Goal: Information Seeking & Learning: Learn about a topic

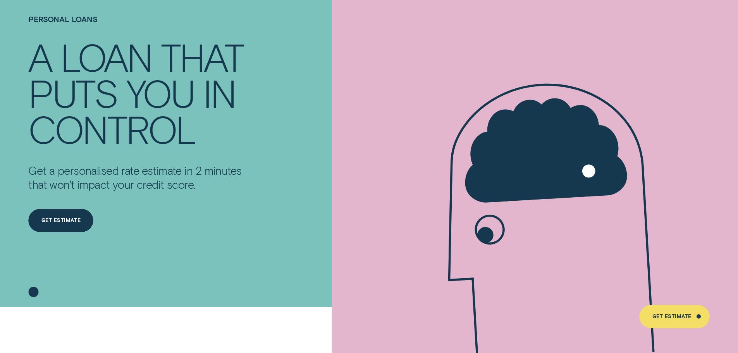
scroll to position [116, 0]
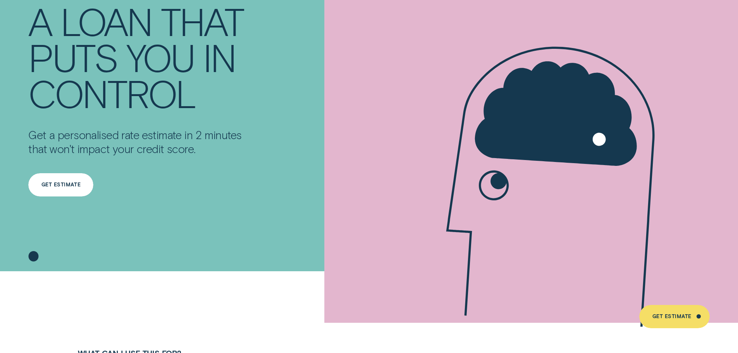
click at [57, 189] on div "Get Estimate" at bounding box center [60, 184] width 65 height 23
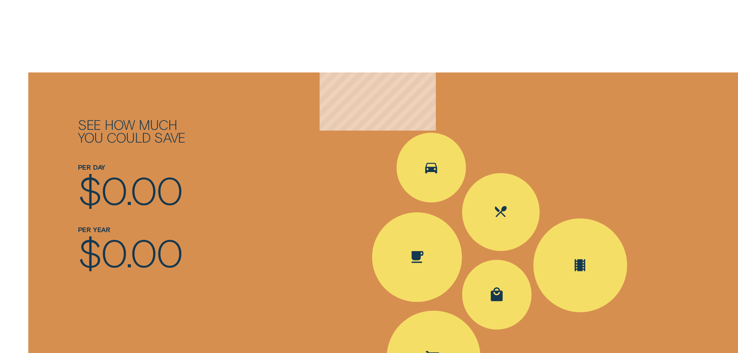
scroll to position [1163, 0]
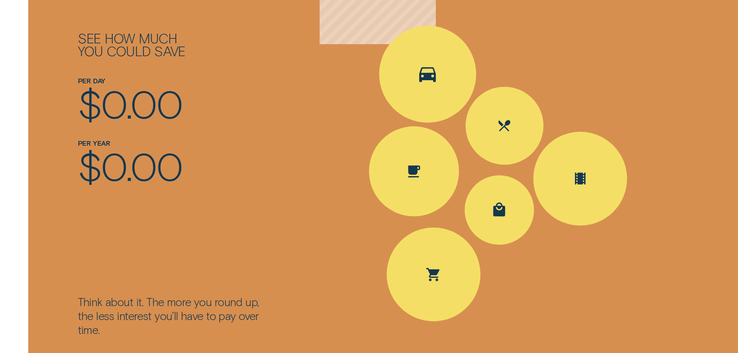
click at [459, 79] on div "Spent Transport $5.60; The round up $0.40" at bounding box center [427, 73] width 97 height 97
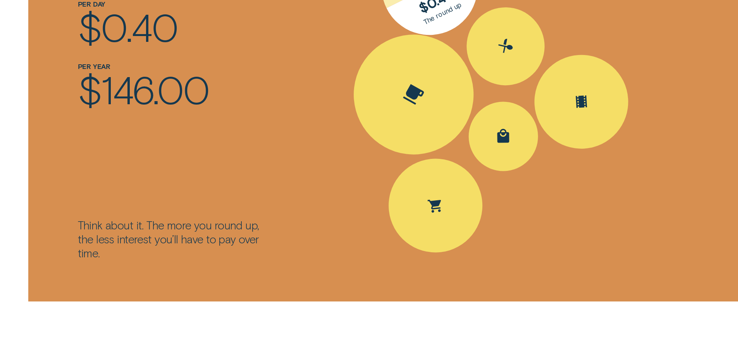
scroll to position [1240, 0]
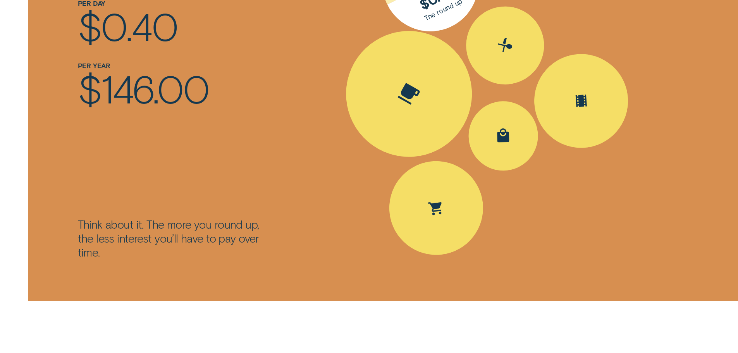
click at [433, 124] on div "Spent Coffee $4.20; The round up $0.80" at bounding box center [409, 93] width 171 height 171
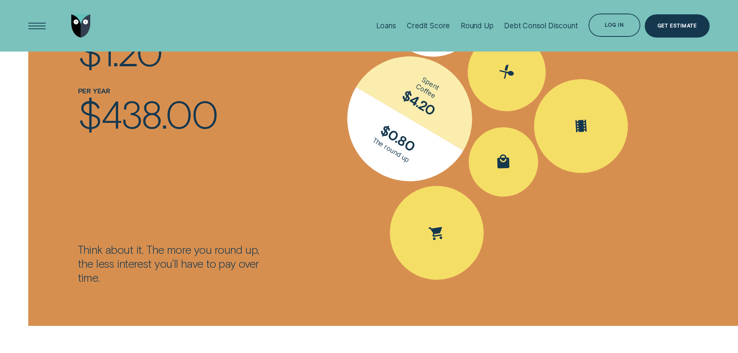
scroll to position [1202, 0]
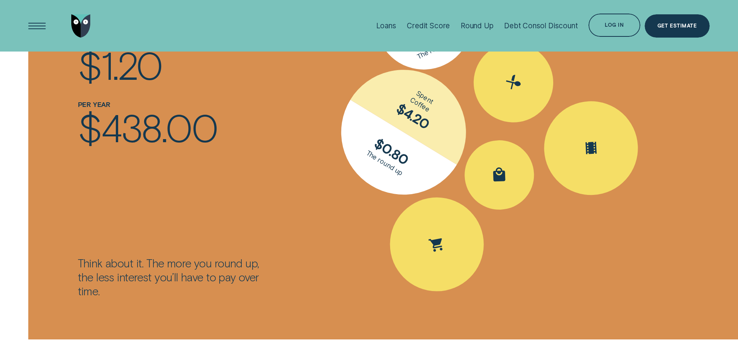
click at [487, 109] on div "Spent Coffee $4.20; The round up $0.80" at bounding box center [403, 131] width 173 height 173
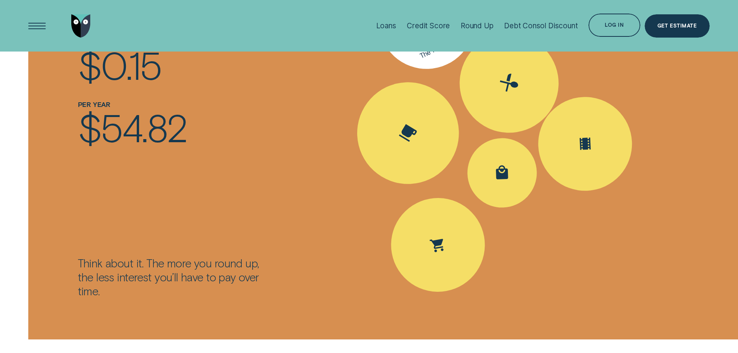
click at [510, 111] on div "Spent Eating out $25.10; The round up $0.90" at bounding box center [510, 84] width 136 height 136
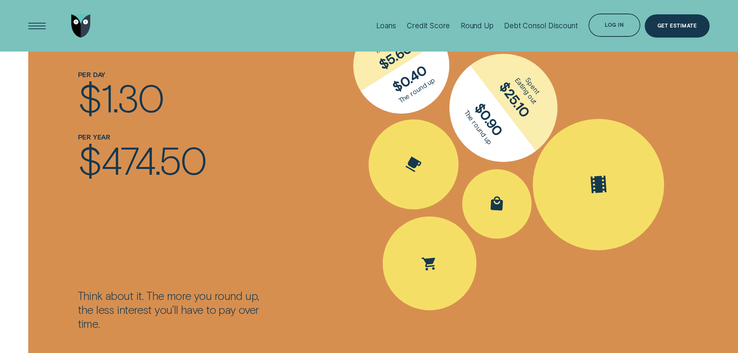
scroll to position [1124, 0]
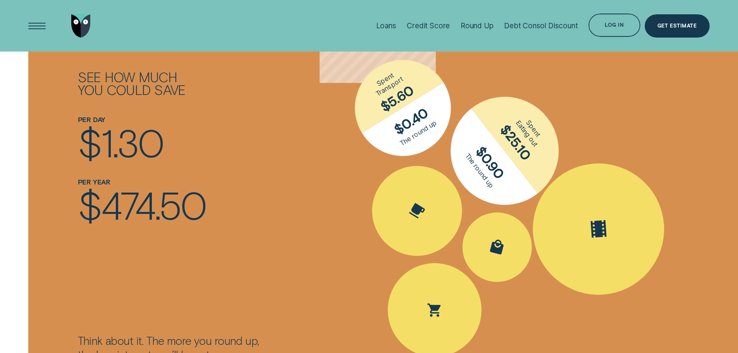
click at [609, 228] on icon "Spent Entertainment $16.30; The round up $0.70" at bounding box center [599, 229] width 26 height 24
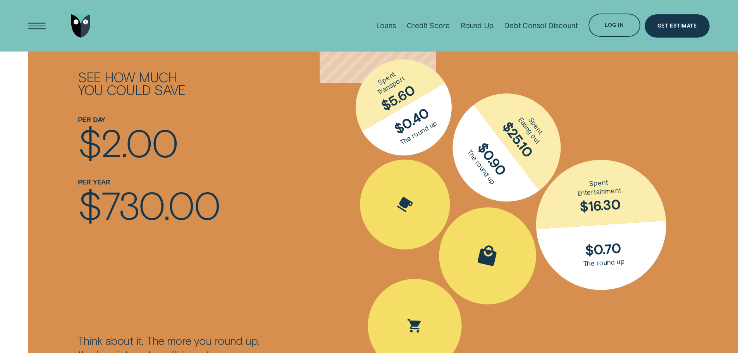
drag, startPoint x: 501, startPoint y: 253, endPoint x: 463, endPoint y: 295, distance: 56.5
click at [499, 254] on div "Spent Shopping $30.50; The round up $0.50" at bounding box center [488, 255] width 117 height 117
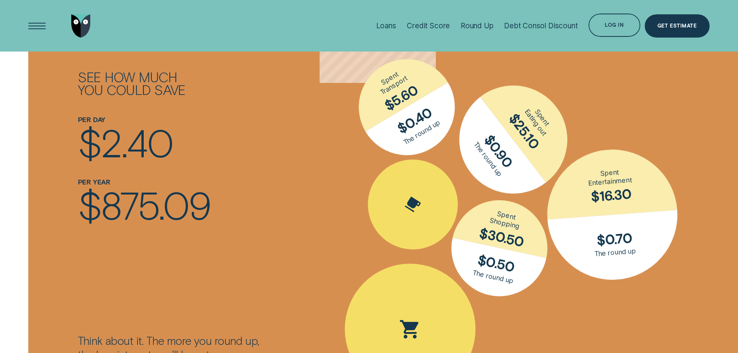
click at [416, 333] on icon "Spent Groceries $15.25; The round up $0.75" at bounding box center [409, 329] width 19 height 19
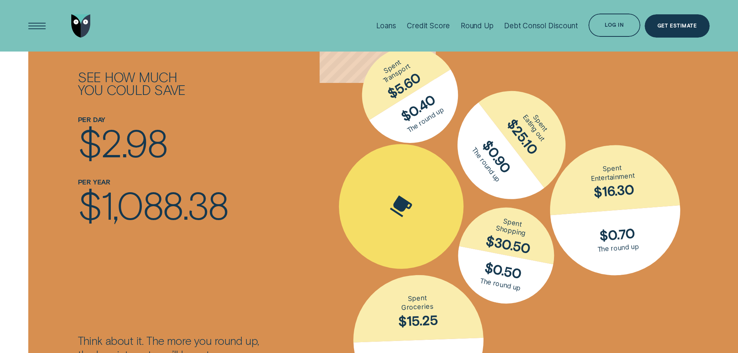
click at [419, 208] on div "Spent Coffee $4.20; The round up $0.80" at bounding box center [401, 206] width 172 height 172
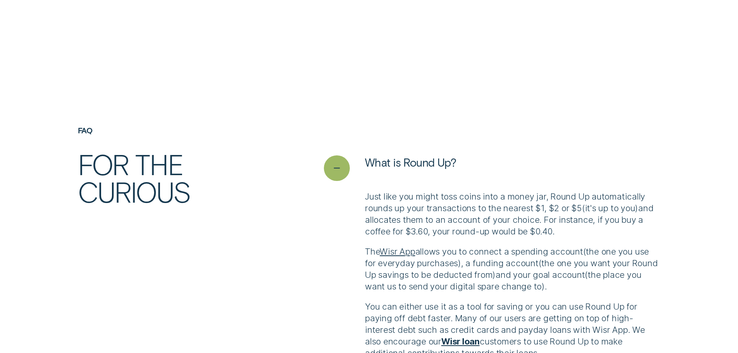
scroll to position [1977, 0]
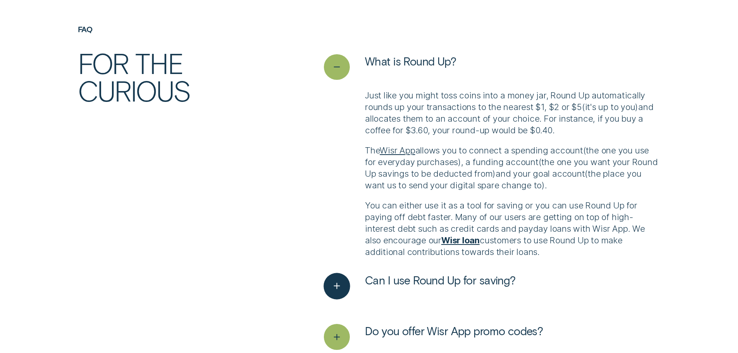
click at [414, 278] on span "Can I use Round Up for saving?" at bounding box center [440, 280] width 151 height 14
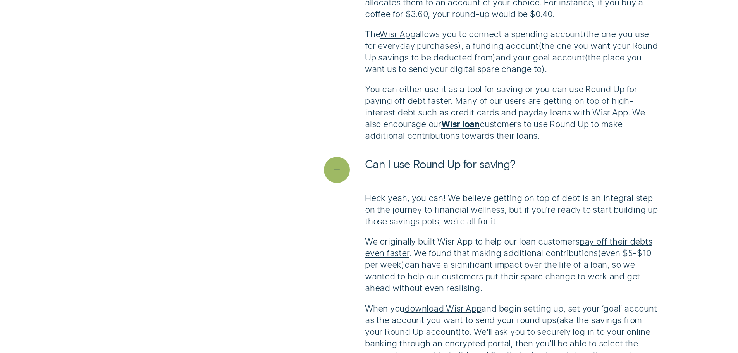
scroll to position [2132, 0]
